Goal: Information Seeking & Learning: Check status

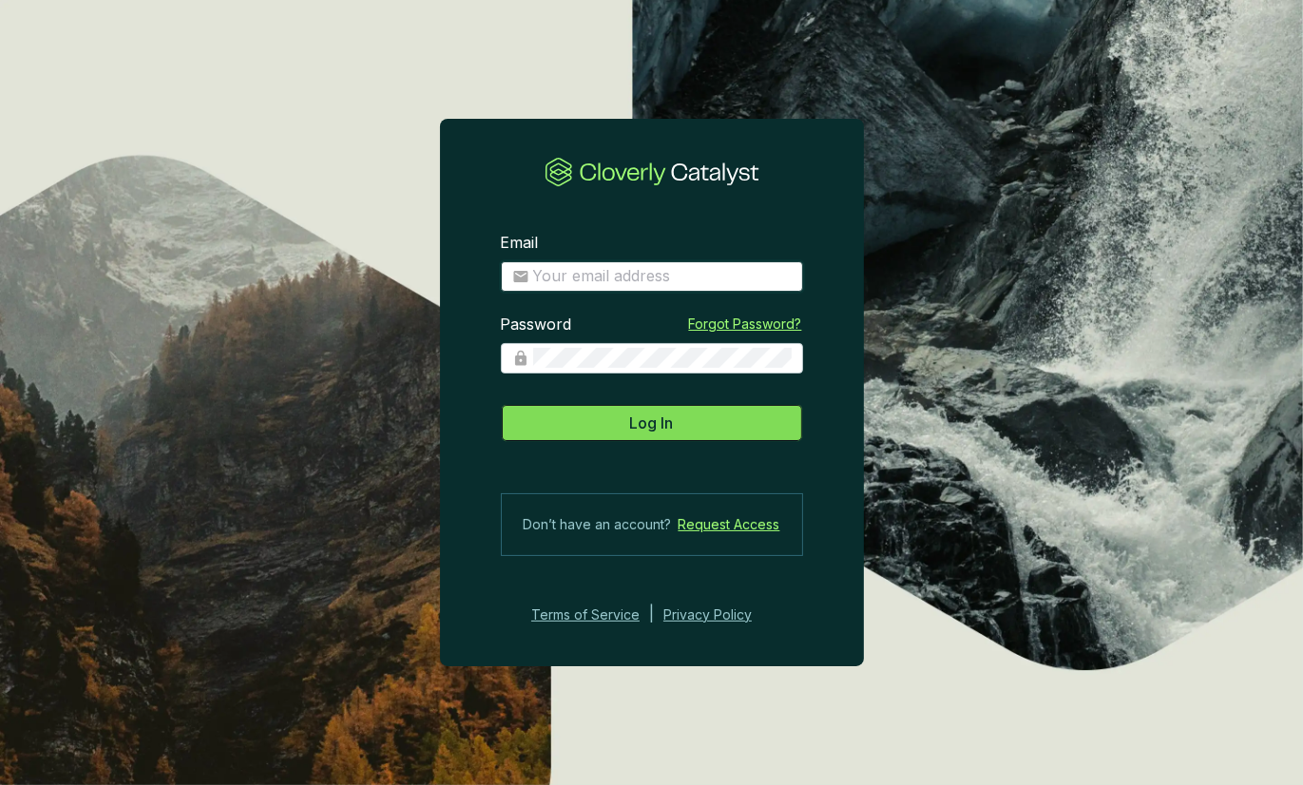
type input "[PERSON_NAME][EMAIL_ADDRESS][DOMAIN_NAME]"
click at [714, 419] on button "Log In" at bounding box center [652, 423] width 302 height 38
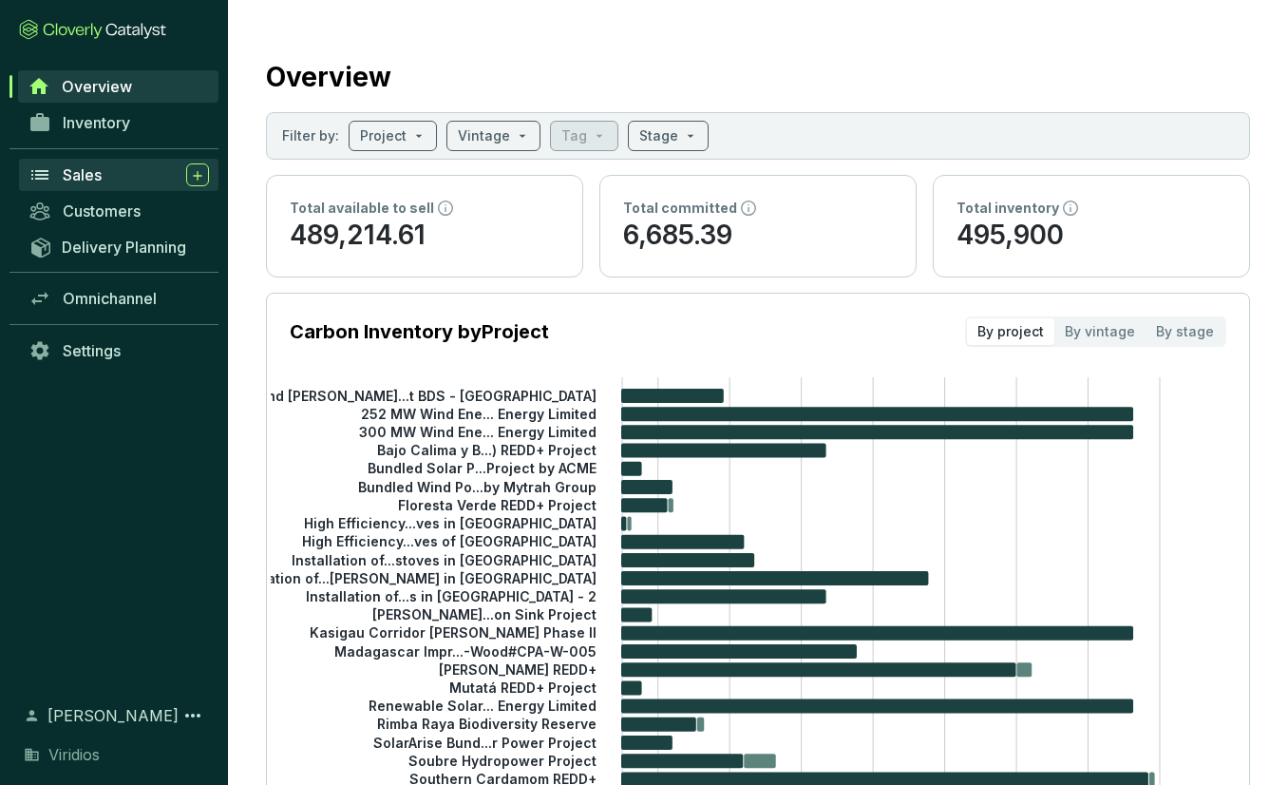
click at [116, 183] on div "Sales" at bounding box center [136, 174] width 146 height 23
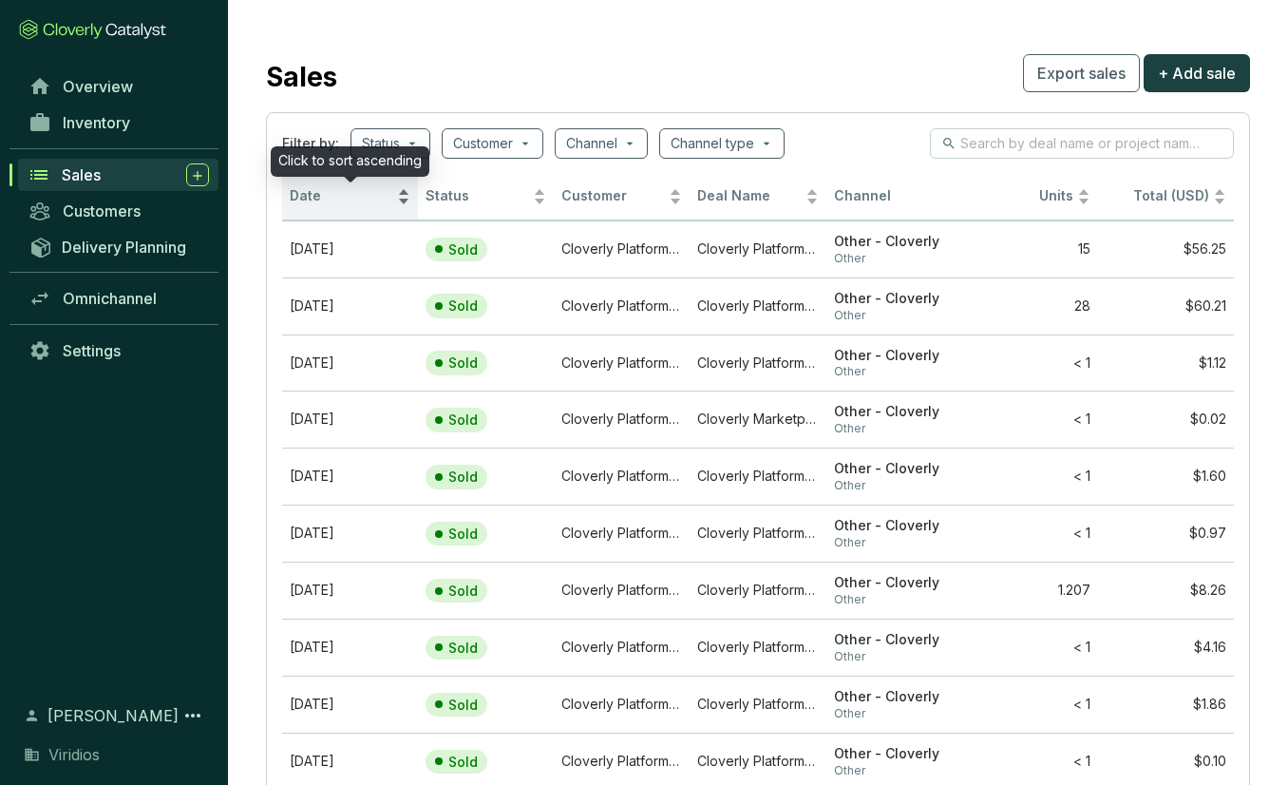
click at [371, 191] on span "Date" at bounding box center [342, 196] width 104 height 18
click at [396, 185] on div "Date" at bounding box center [350, 196] width 121 height 23
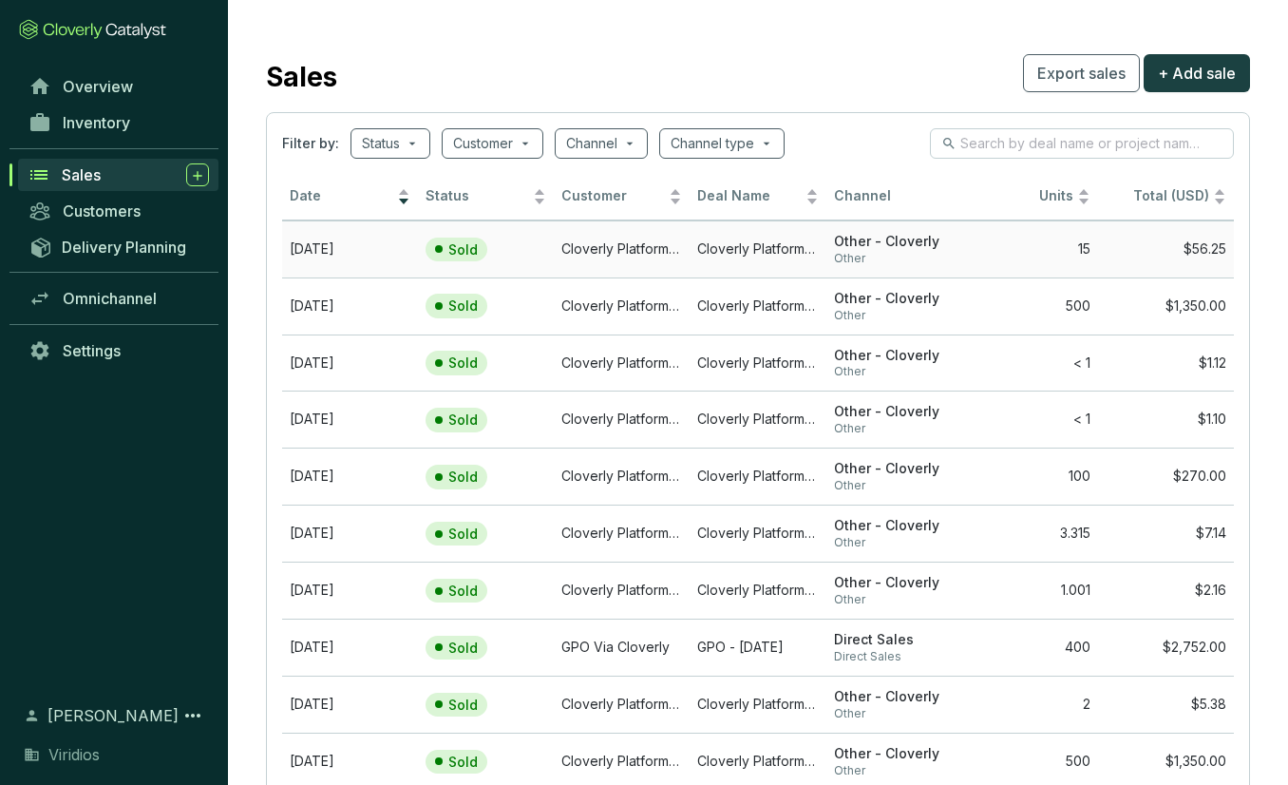
click at [999, 248] on td "15" at bounding box center [1030, 248] width 136 height 57
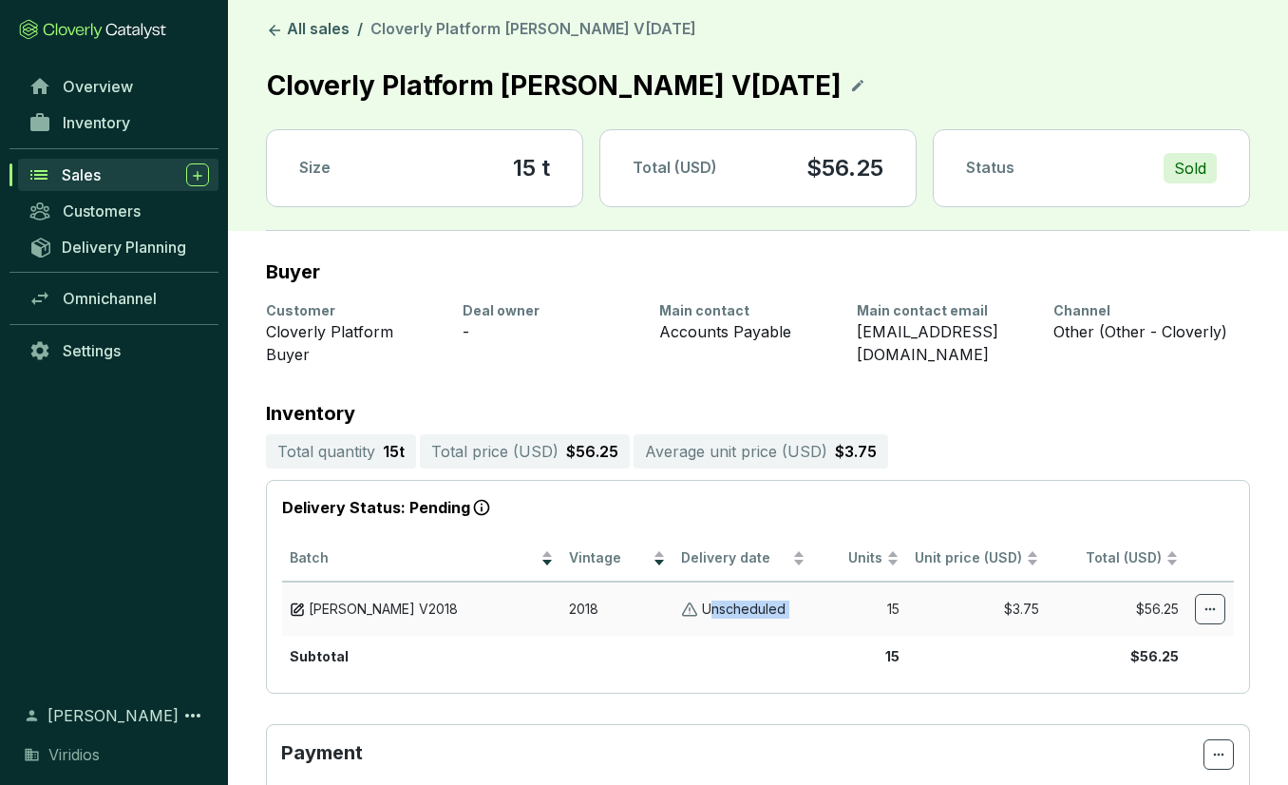
drag, startPoint x: 714, startPoint y: 589, endPoint x: 835, endPoint y: 575, distance: 122.4
click at [835, 581] on tr "[PERSON_NAME] V2018 2018 Unscheduled 15 $3.75 $56.25" at bounding box center [758, 608] width 952 height 54
click at [835, 581] on td "15" at bounding box center [859, 608] width 93 height 54
drag, startPoint x: 904, startPoint y: 571, endPoint x: 1024, endPoint y: 571, distance: 119.7
click at [1011, 581] on tr "[PERSON_NAME] V2018 2018 Unscheduled 15 $3.75 $56.25" at bounding box center [758, 608] width 952 height 54
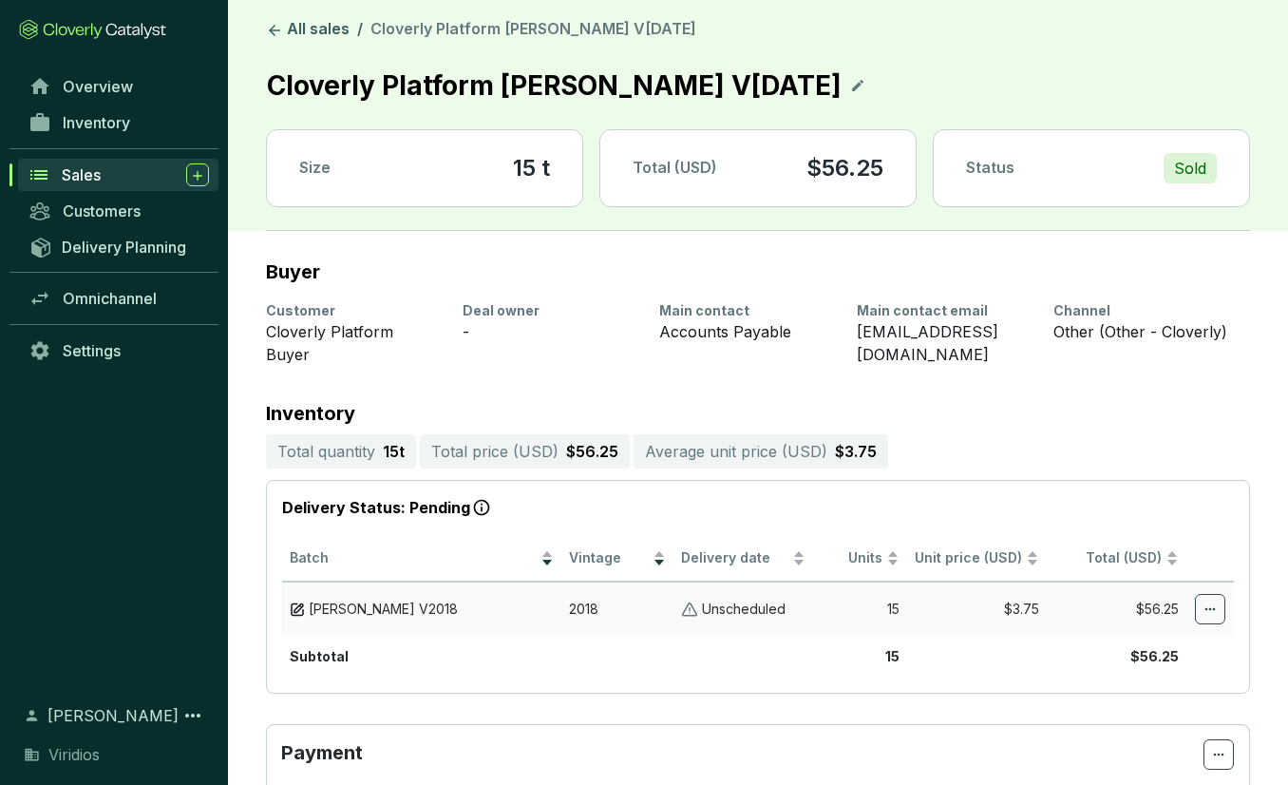
click at [1027, 581] on td "$3.75" at bounding box center [977, 608] width 140 height 54
drag, startPoint x: 987, startPoint y: 571, endPoint x: 1074, endPoint y: 571, distance: 86.5
click at [1074, 581] on tr "[PERSON_NAME] V2018 2018 Unscheduled 15 $3.75 $56.25" at bounding box center [758, 608] width 952 height 54
click at [1075, 581] on td "$56.25" at bounding box center [1117, 608] width 140 height 54
click at [733, 600] on p "Unscheduled" at bounding box center [744, 609] width 84 height 18
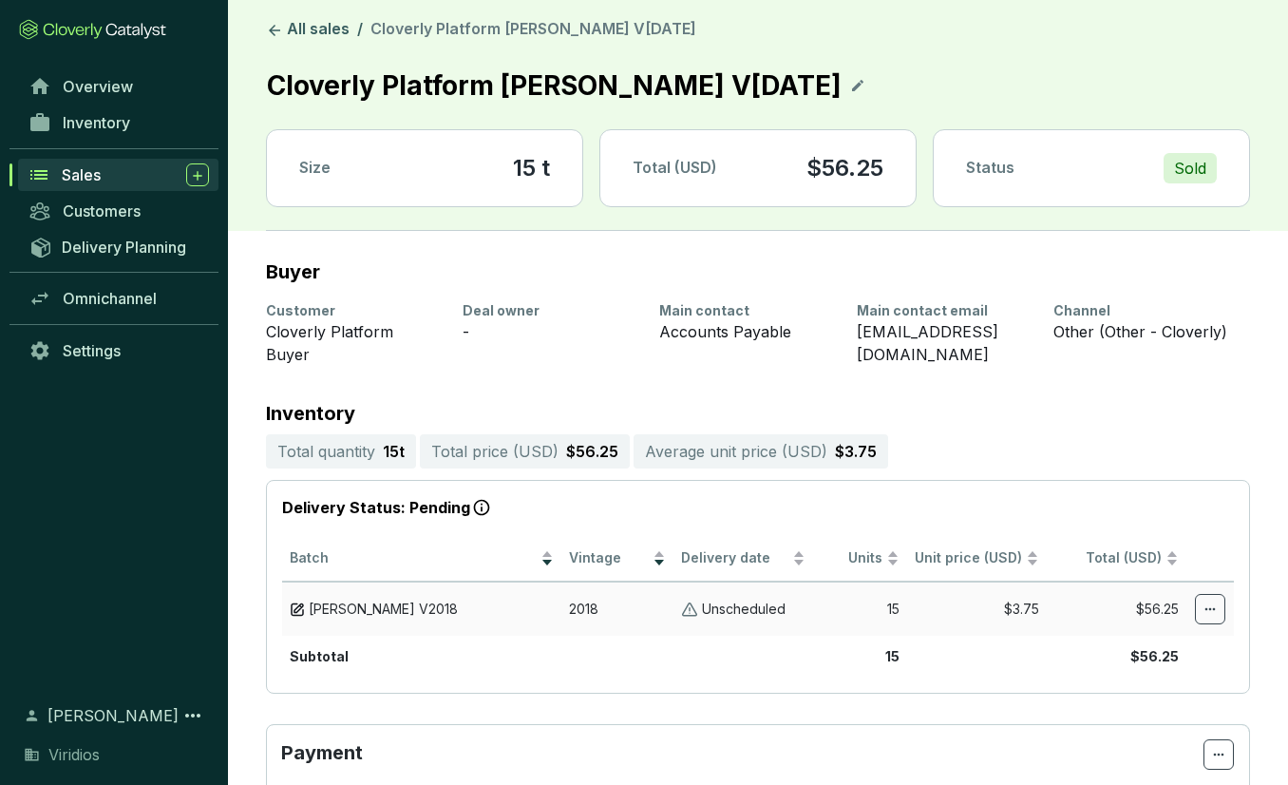
click at [676, 583] on td "Unscheduled" at bounding box center [744, 608] width 140 height 54
click at [593, 581] on td "2018" at bounding box center [617, 608] width 112 height 54
click at [490, 440] on p "Total price ( USD )" at bounding box center [494, 451] width 127 height 23
click at [592, 440] on p "$56.25" at bounding box center [592, 451] width 52 height 23
click at [308, 32] on link "All sales" at bounding box center [307, 30] width 91 height 23
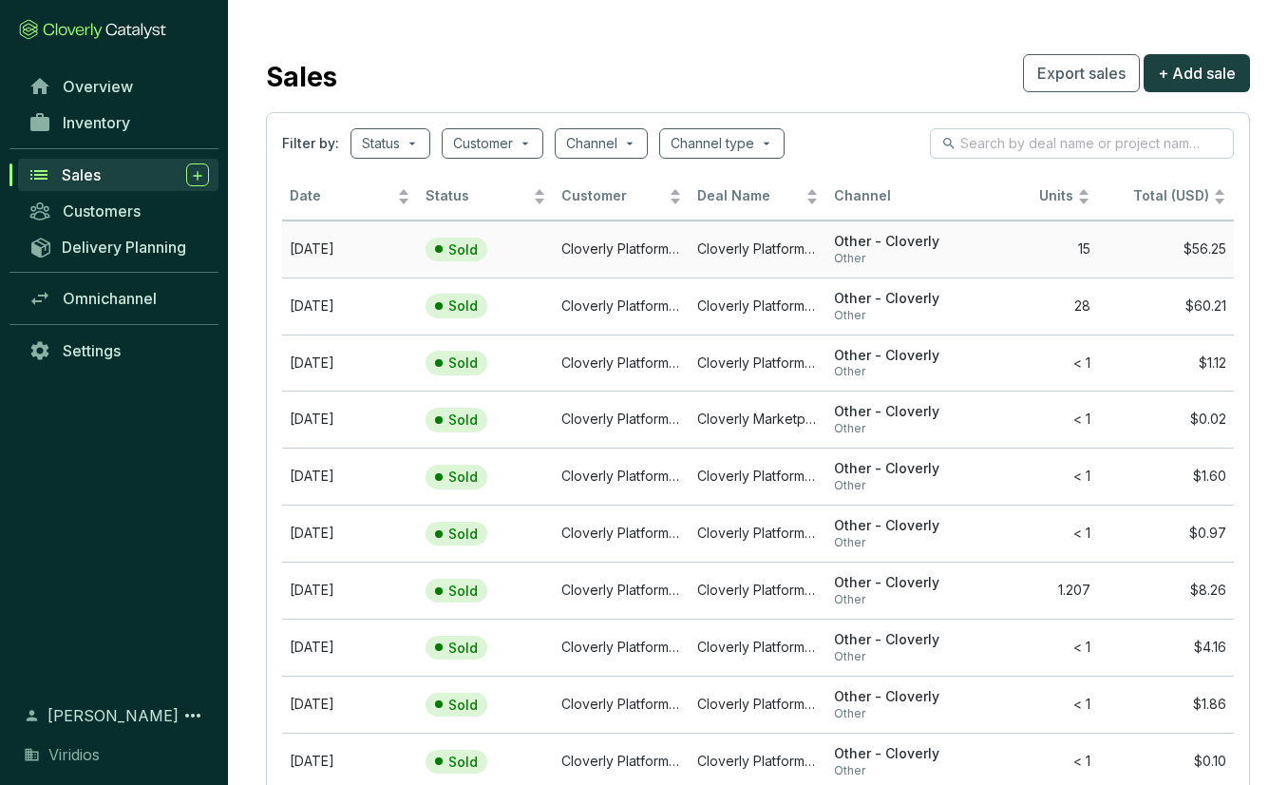
click at [781, 253] on td "Cloverly Platform [PERSON_NAME] V[DATE]" at bounding box center [758, 248] width 136 height 57
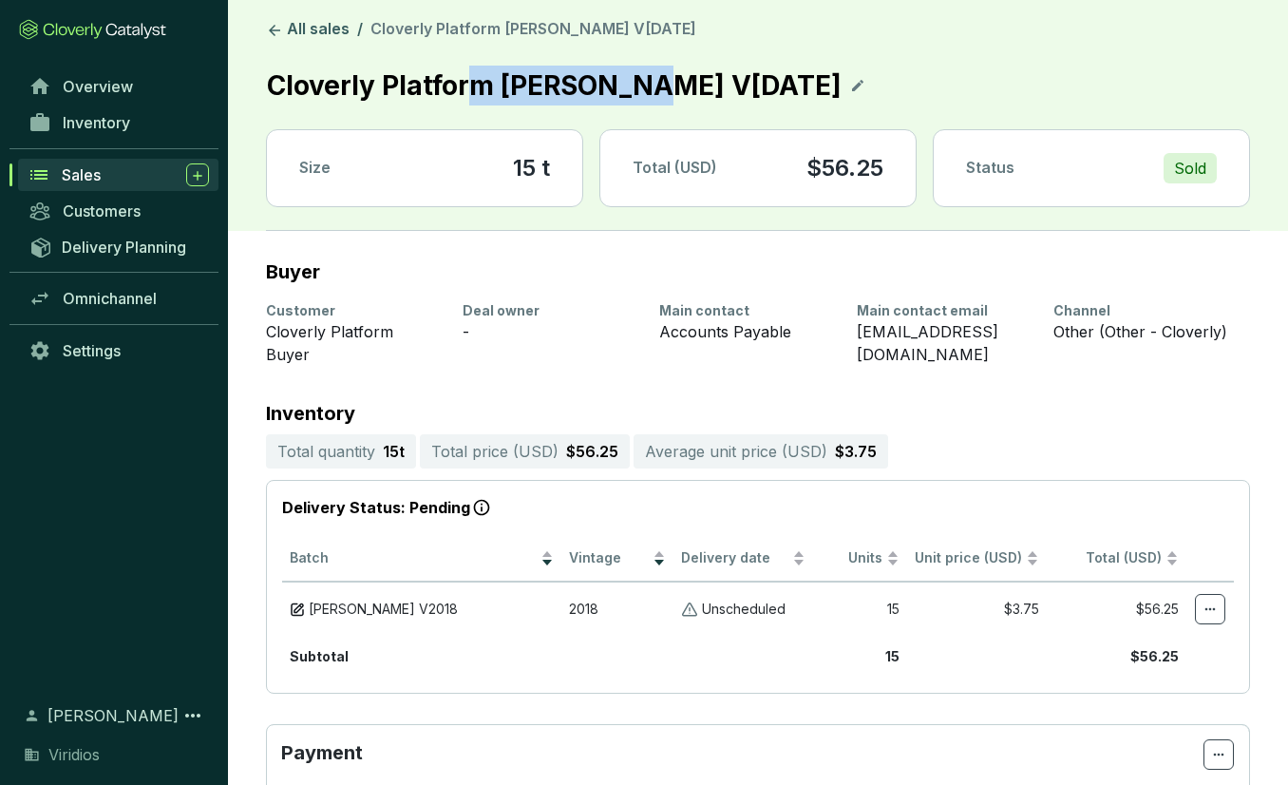
drag, startPoint x: 520, startPoint y: 72, endPoint x: 800, endPoint y: 88, distance: 280.7
click at [785, 88] on p "Cloverly Platform [PERSON_NAME] V[DATE]" at bounding box center [554, 86] width 577 height 42
click at [800, 88] on p "Cloverly Platform [PERSON_NAME] V[DATE]" at bounding box center [554, 86] width 577 height 42
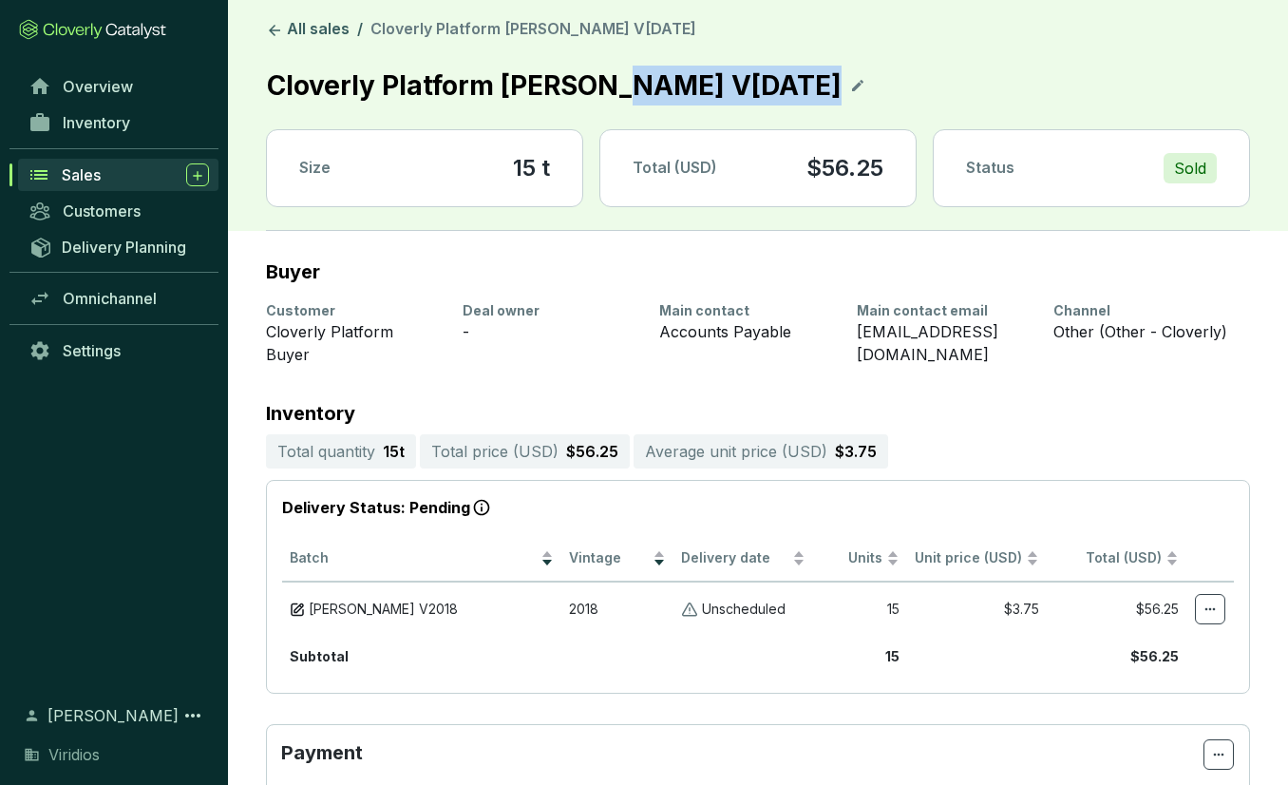
drag, startPoint x: 814, startPoint y: 84, endPoint x: 622, endPoint y: 76, distance: 192.1
click at [622, 76] on p "Cloverly Platform [PERSON_NAME] V[DATE]" at bounding box center [554, 86] width 577 height 42
click at [620, 76] on p "Cloverly Platform [PERSON_NAME] V[DATE]" at bounding box center [554, 86] width 577 height 42
click at [293, 20] on link "All sales" at bounding box center [307, 30] width 91 height 23
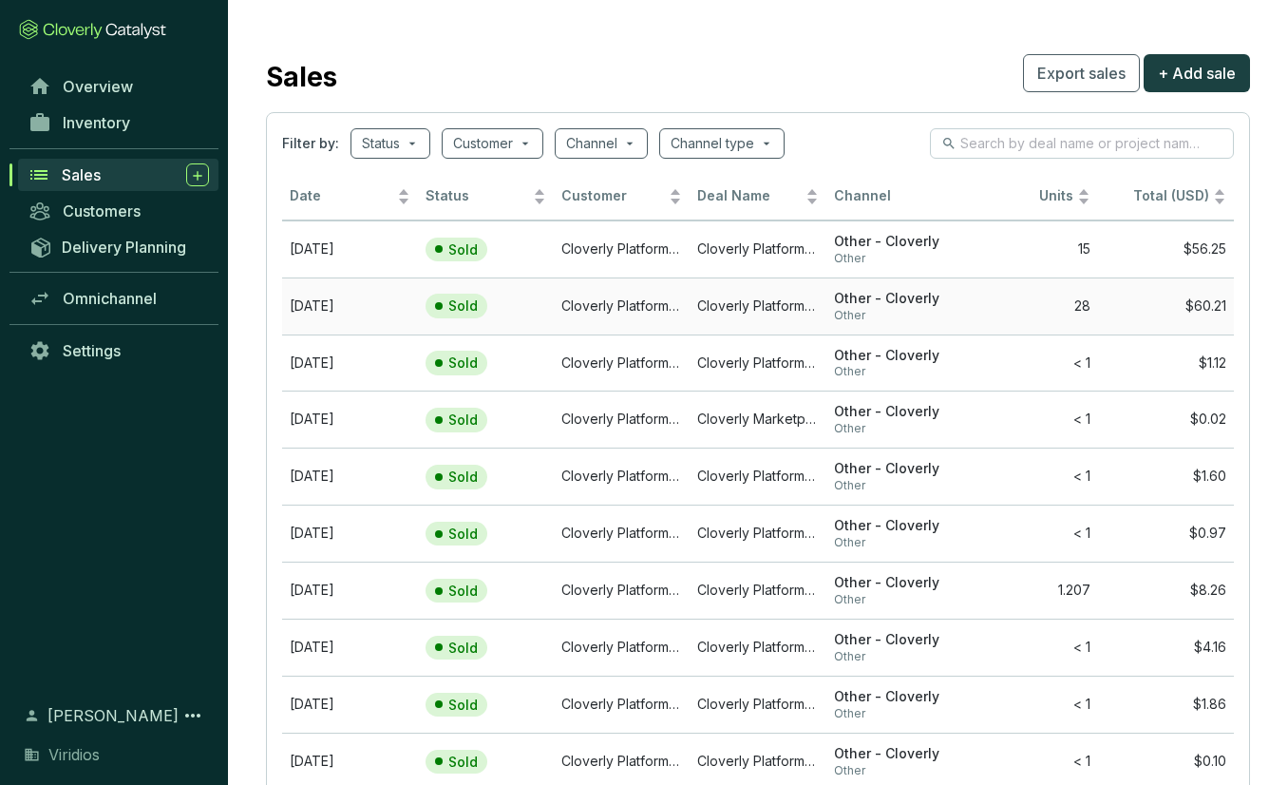
click at [962, 301] on td "28" at bounding box center [1030, 305] width 136 height 57
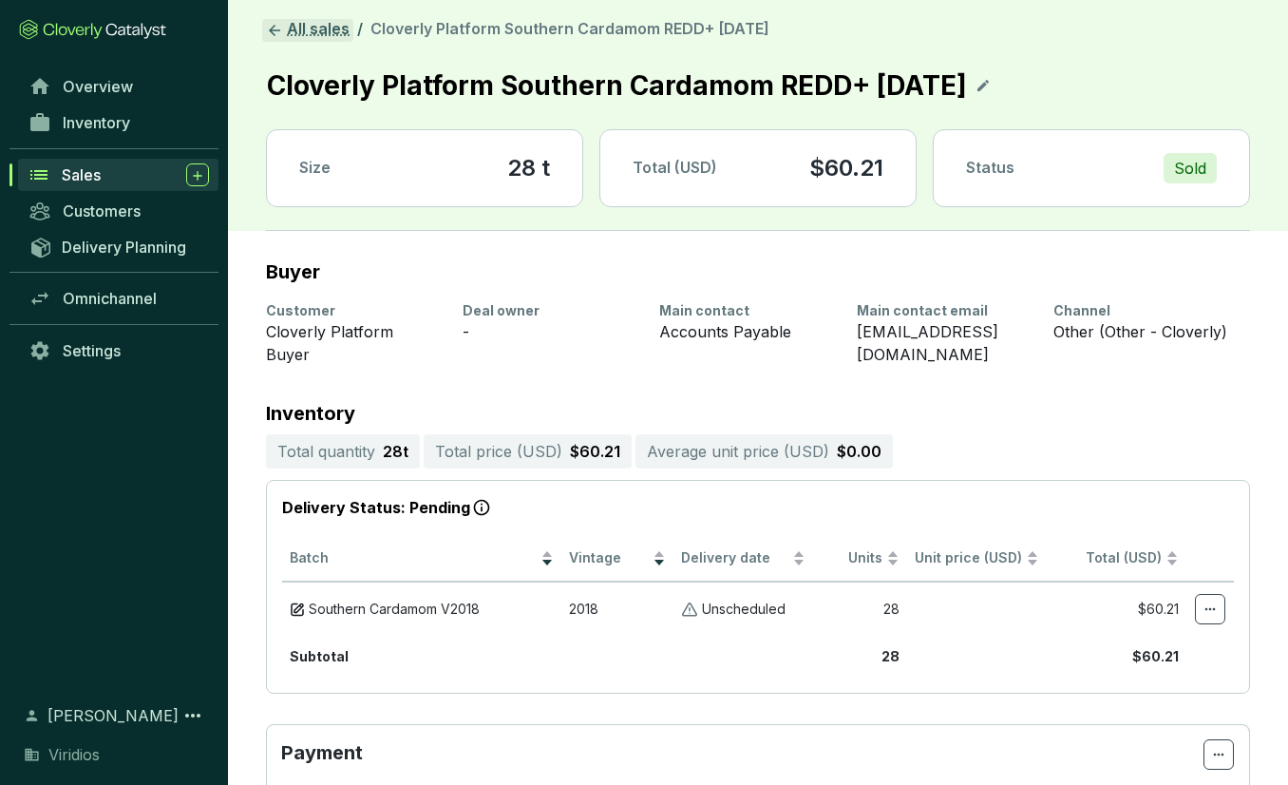
click at [312, 25] on link "All sales" at bounding box center [307, 30] width 91 height 23
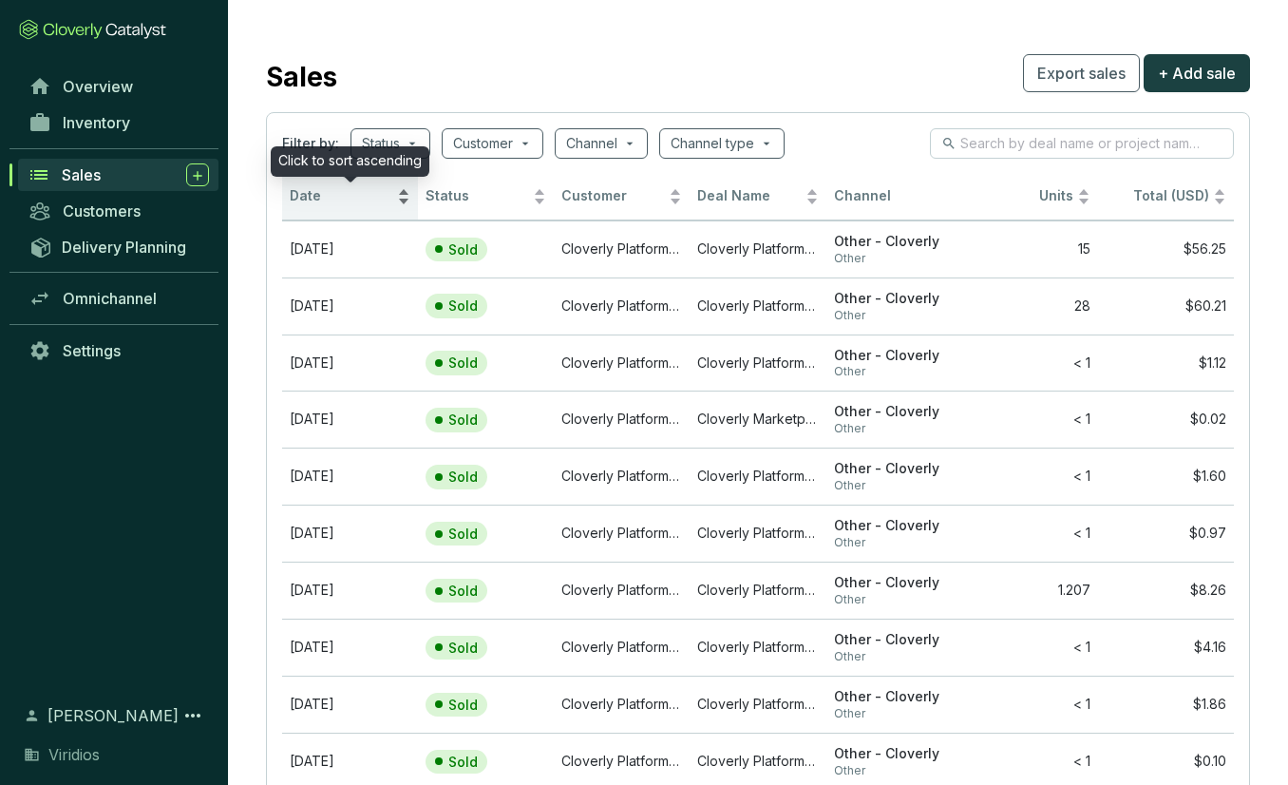
click at [391, 192] on span "Date" at bounding box center [342, 196] width 104 height 18
click at [403, 199] on div "Date" at bounding box center [350, 196] width 121 height 23
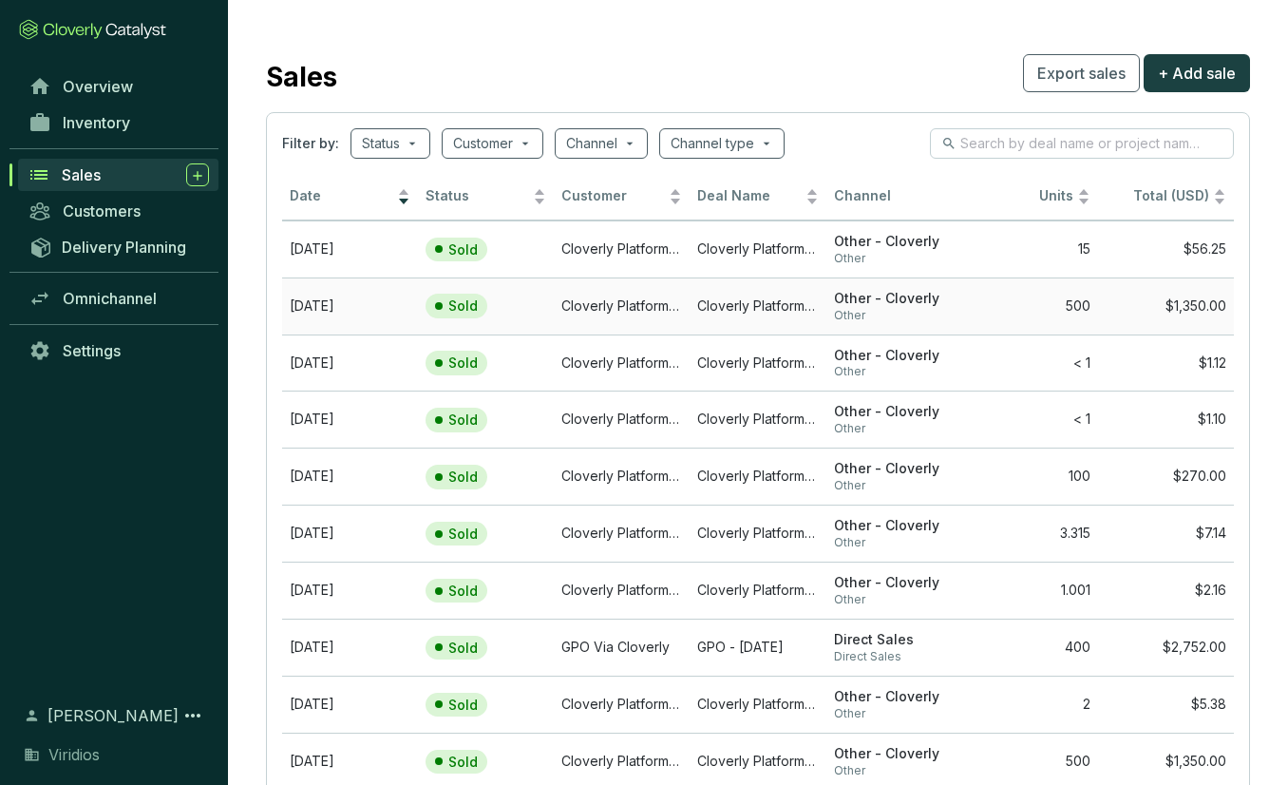
click at [665, 313] on td "Cloverly Platform Buyer" at bounding box center [622, 305] width 136 height 57
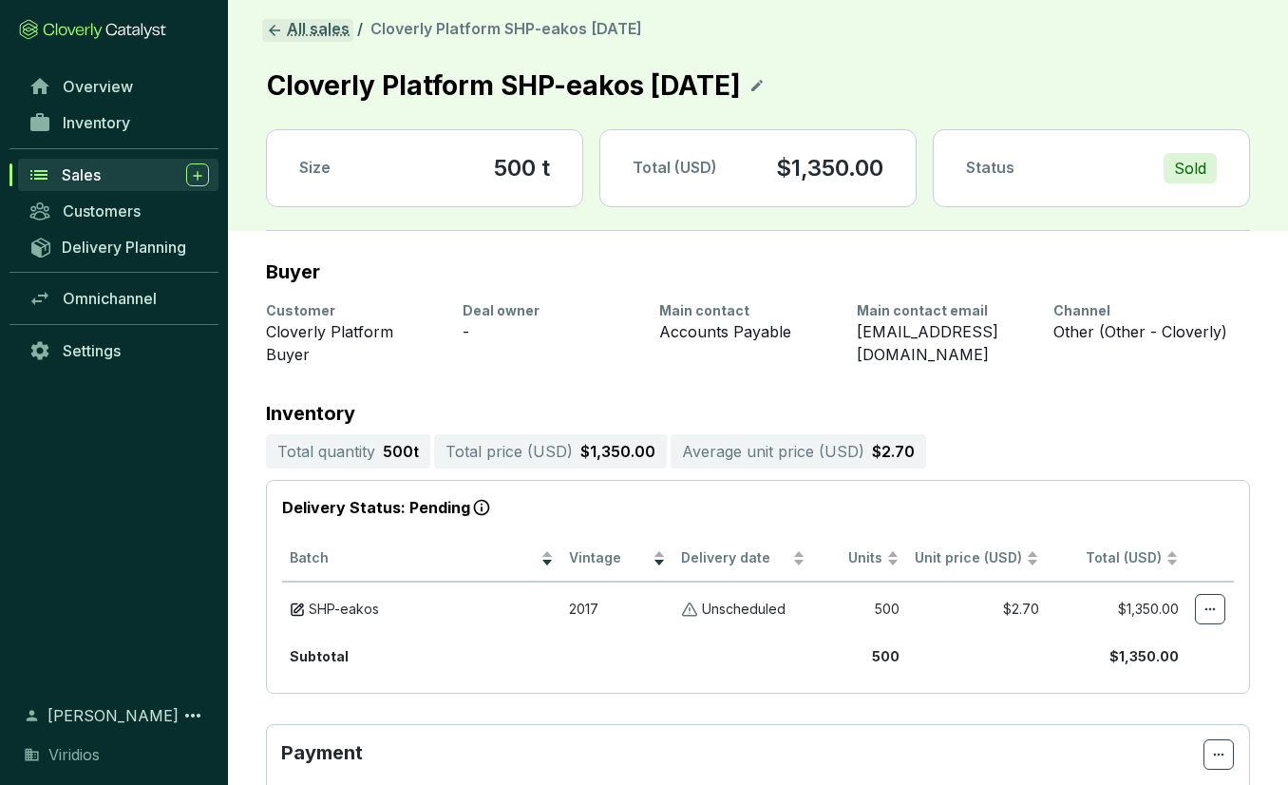
click at [336, 31] on link "All sales" at bounding box center [307, 30] width 91 height 23
